Goal: Task Accomplishment & Management: Complete application form

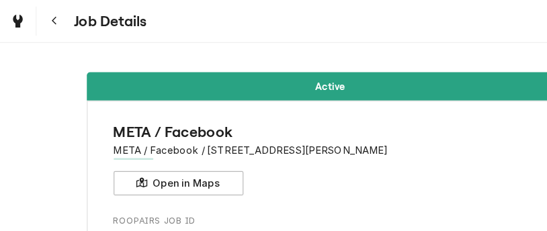
click at [3, 26] on link "Dynamic Content Wrapper" at bounding box center [15, 17] width 24 height 24
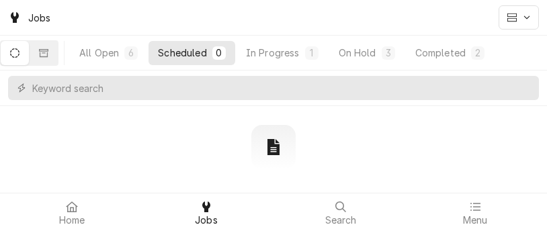
click at [232, 144] on div "No scheduled jobs There are no scheduled jobs to display." at bounding box center [273, 166] width 181 height 83
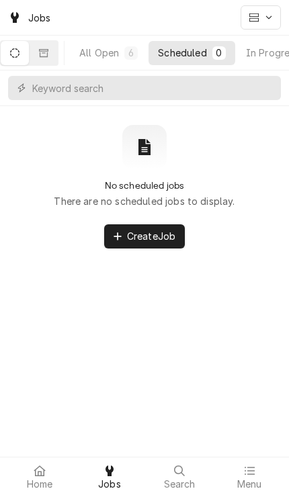
click at [39, 231] on icon at bounding box center [40, 471] width 12 height 11
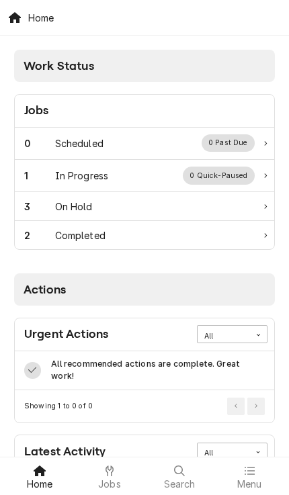
click at [41, 174] on div "1" at bounding box center [39, 176] width 31 height 14
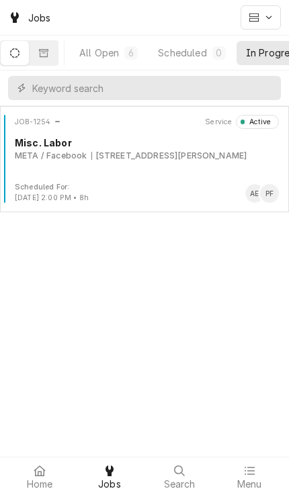
click at [216, 179] on div "JOB-1254 Service Active Misc. Labor META / Facebook 3841 S Ellsworth Rd, Mesa, …" at bounding box center [144, 148] width 278 height 67
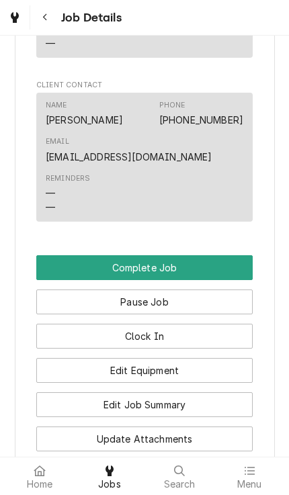
scroll to position [1119, 0]
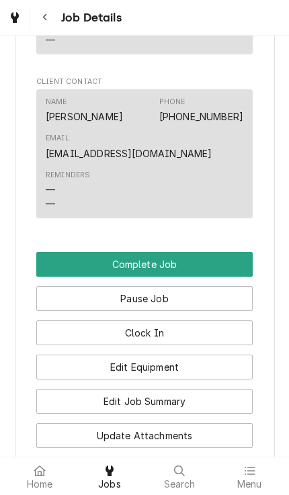
click at [233, 252] on button "Complete Job" at bounding box center [144, 264] width 216 height 25
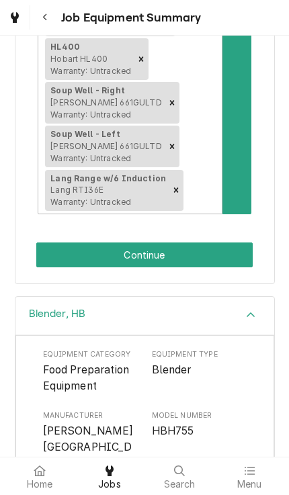
scroll to position [1946, 0]
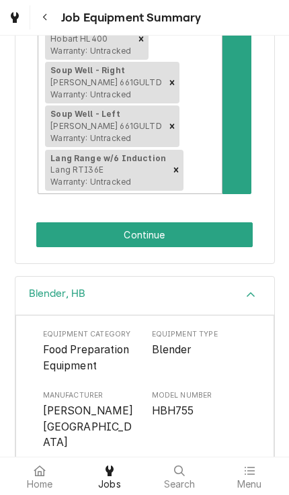
click at [204, 222] on button "Continue" at bounding box center [144, 234] width 216 height 25
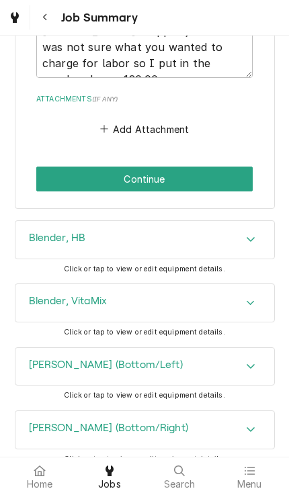
scroll to position [1526, 0]
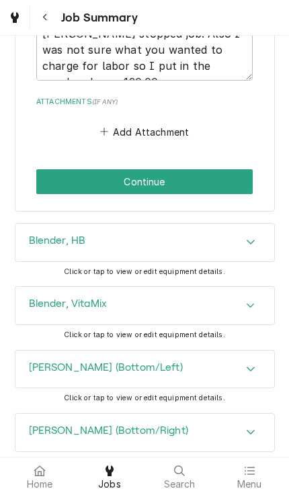
click at [211, 169] on button "Continue" at bounding box center [144, 181] width 216 height 25
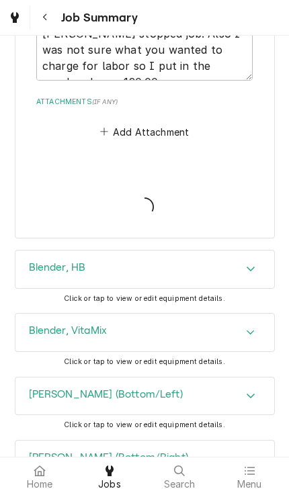
type textarea "x"
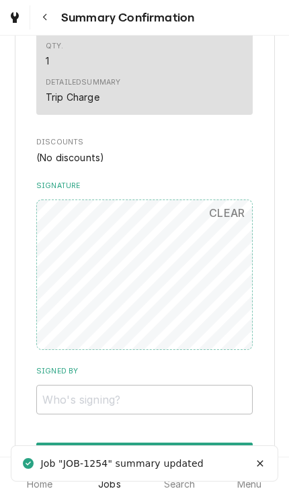
scroll to position [1027, 0]
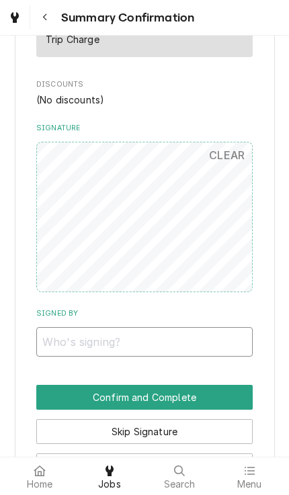
click at [214, 327] on input "Signed By" at bounding box center [144, 342] width 216 height 30
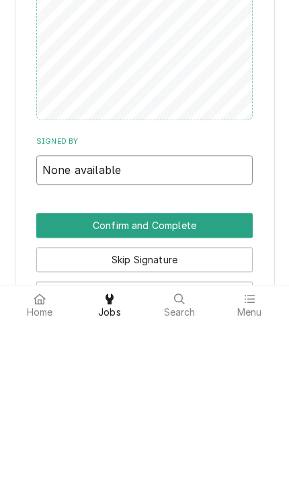
type input "None available"
click at [59, 385] on button "Confirm and Complete" at bounding box center [144, 397] width 216 height 25
